Goal: Book appointment/travel/reservation

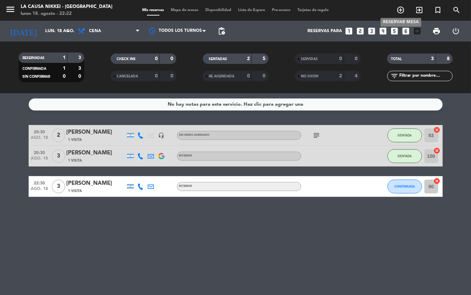
click at [399, 6] on icon "add_circle_outline" at bounding box center [401, 10] width 8 height 8
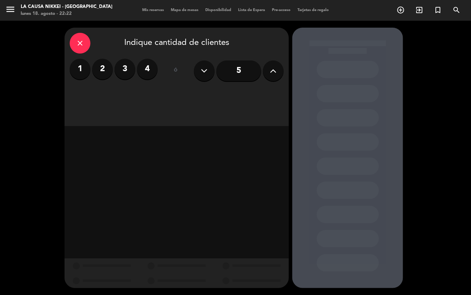
click at [106, 69] on label "2" at bounding box center [102, 69] width 21 height 21
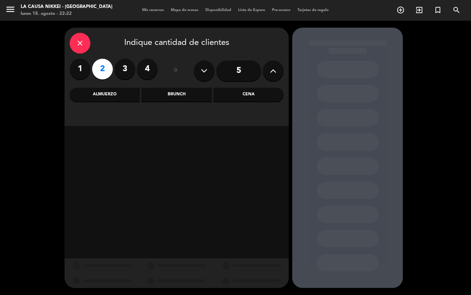
click at [253, 101] on div "Cena" at bounding box center [249, 95] width 70 height 14
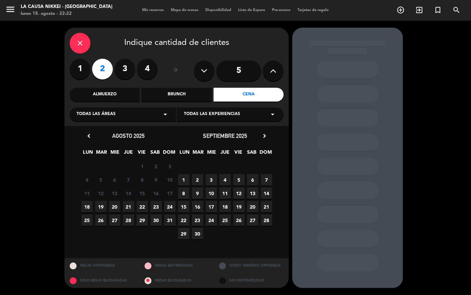
click at [88, 208] on span "18" at bounding box center [86, 206] width 11 height 11
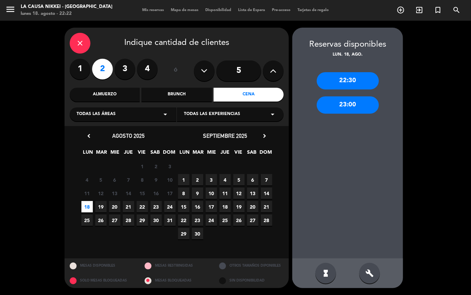
click at [349, 103] on div "23:00" at bounding box center [348, 104] width 62 height 17
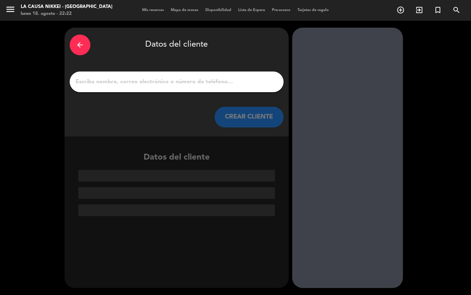
click at [251, 83] on input "1" at bounding box center [177, 82] width 204 height 10
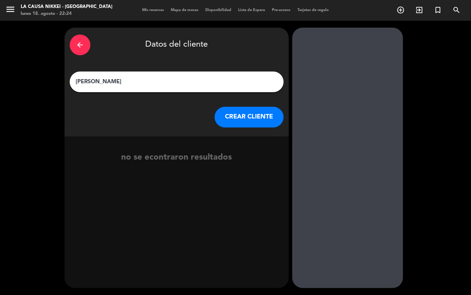
click at [104, 81] on input "[PERSON_NAME]" at bounding box center [177, 82] width 204 height 10
type input "m"
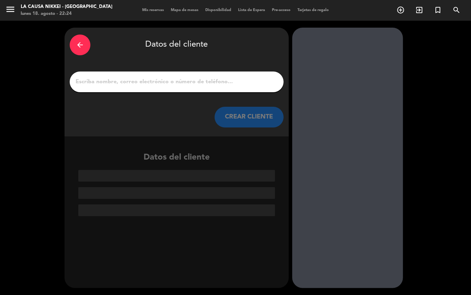
click at [84, 48] on icon "arrow_back" at bounding box center [80, 45] width 8 height 8
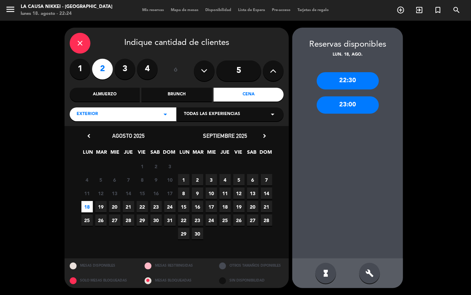
click at [78, 50] on div "close" at bounding box center [80, 43] width 21 height 21
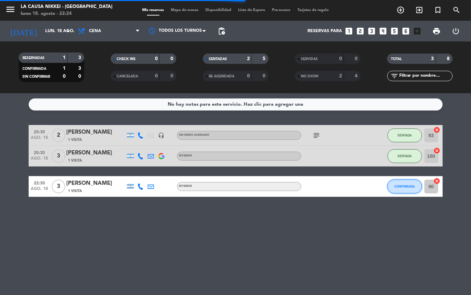
click at [410, 181] on button "CONFIRMADA" at bounding box center [405, 187] width 35 height 14
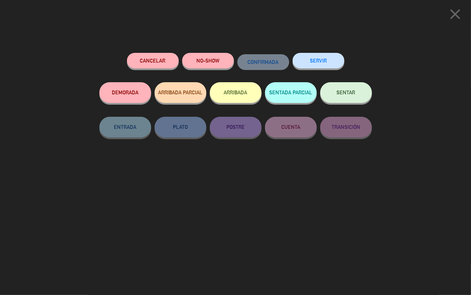
click at [351, 92] on span "SENTAR" at bounding box center [346, 92] width 19 height 6
